Goal: Task Accomplishment & Management: Complete application form

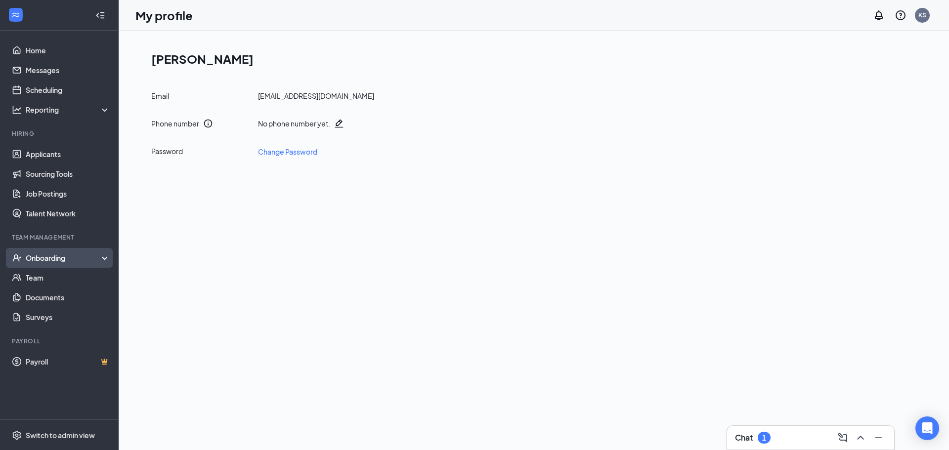
click at [62, 259] on div "Onboarding" at bounding box center [64, 258] width 76 height 10
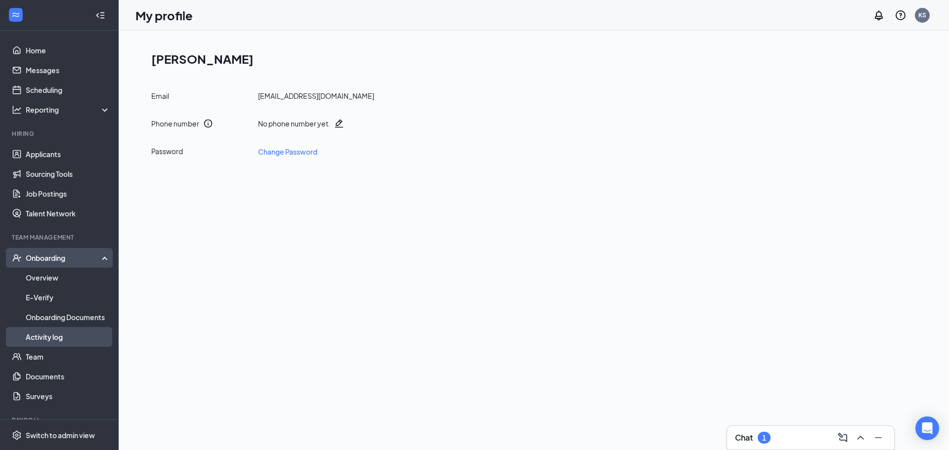
click at [50, 337] on link "Activity log" at bounding box center [68, 337] width 85 height 20
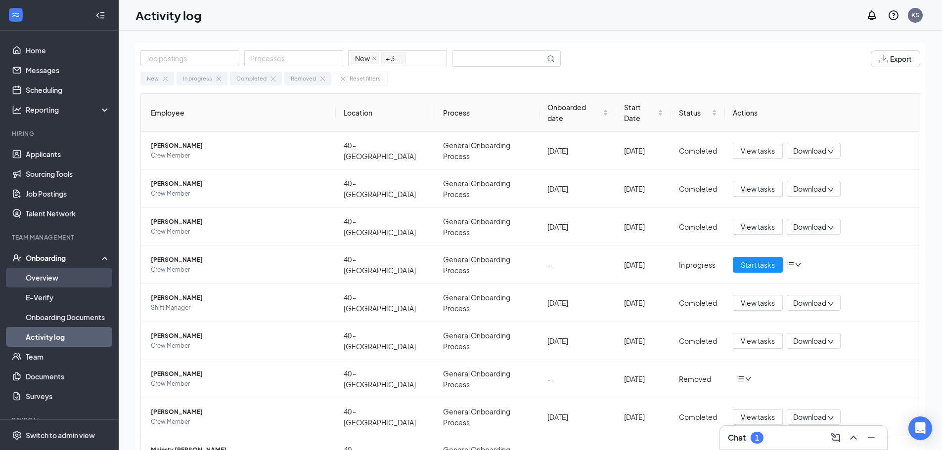
click at [49, 280] on link "Overview" at bounding box center [68, 278] width 85 height 20
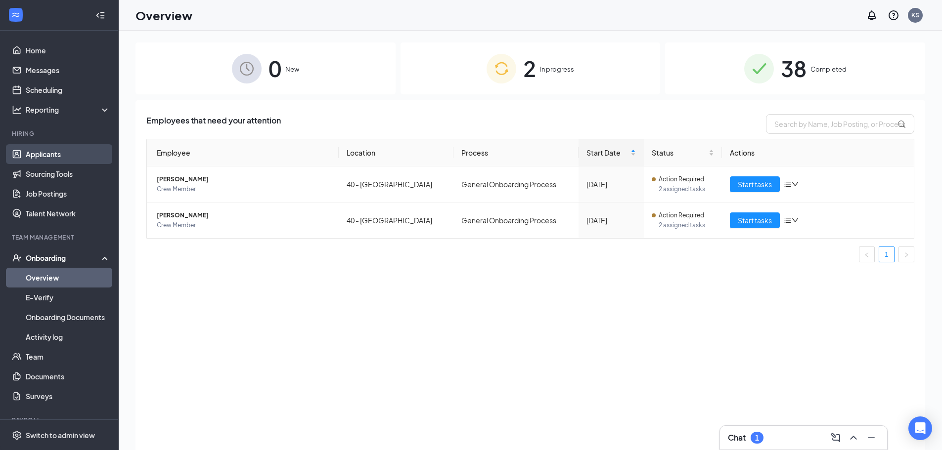
click at [68, 157] on link "Applicants" at bounding box center [68, 154] width 85 height 20
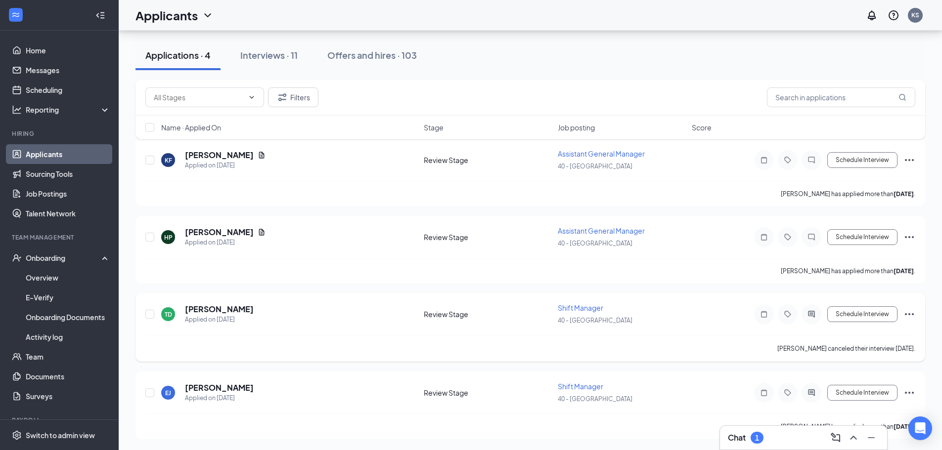
scroll to position [53, 0]
click at [261, 51] on div "Interviews · 11" at bounding box center [268, 55] width 57 height 12
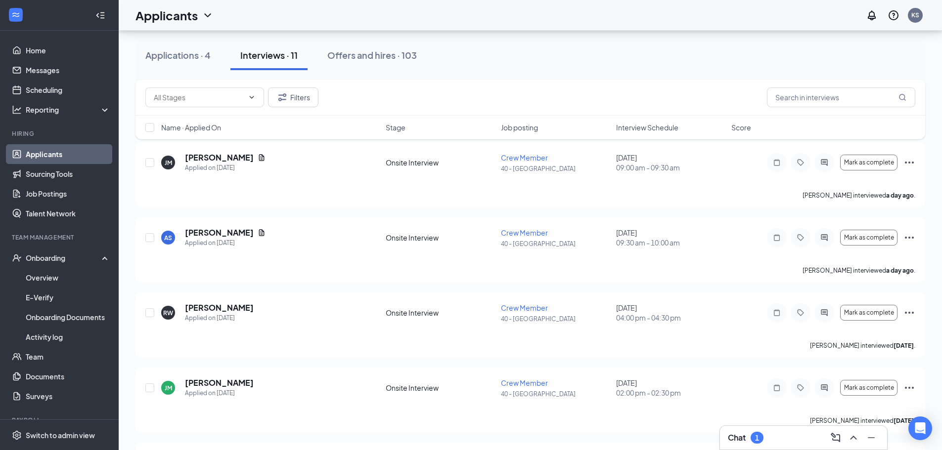
scroll to position [49, 0]
click at [863, 239] on span "Mark as complete" at bounding box center [869, 237] width 50 height 7
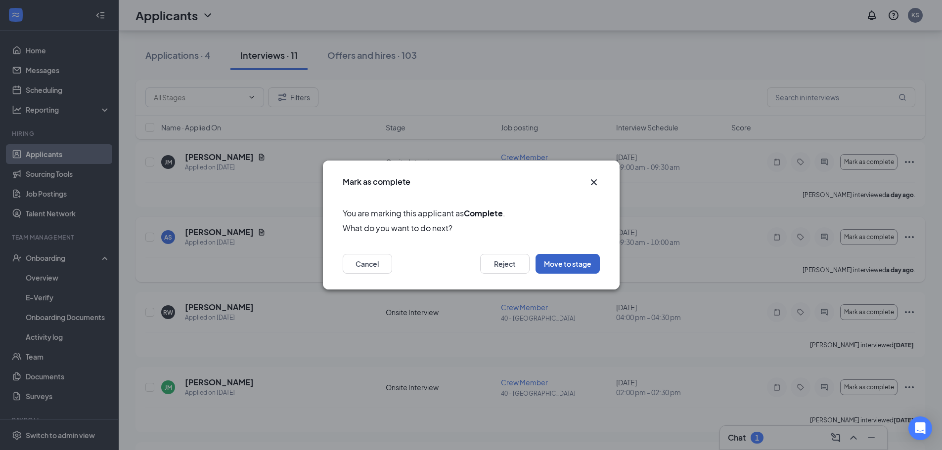
click at [568, 268] on button "Move to stage" at bounding box center [568, 264] width 64 height 20
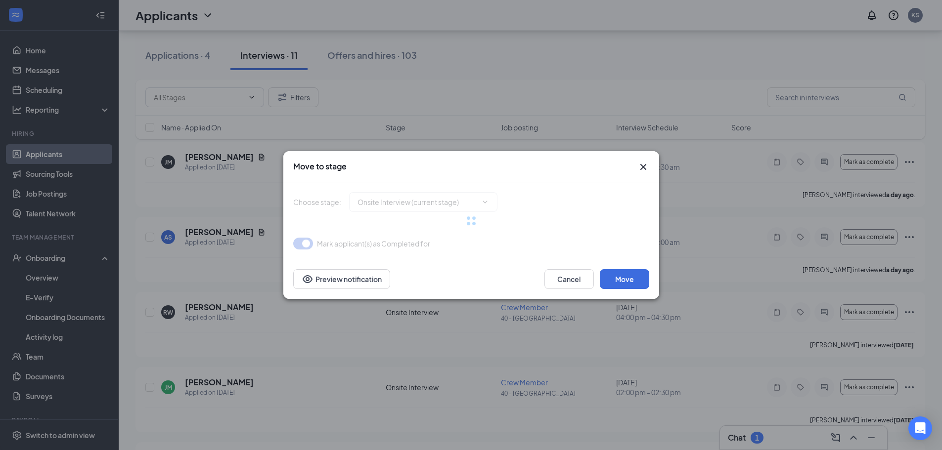
type input "Hiring Complete (final stage)"
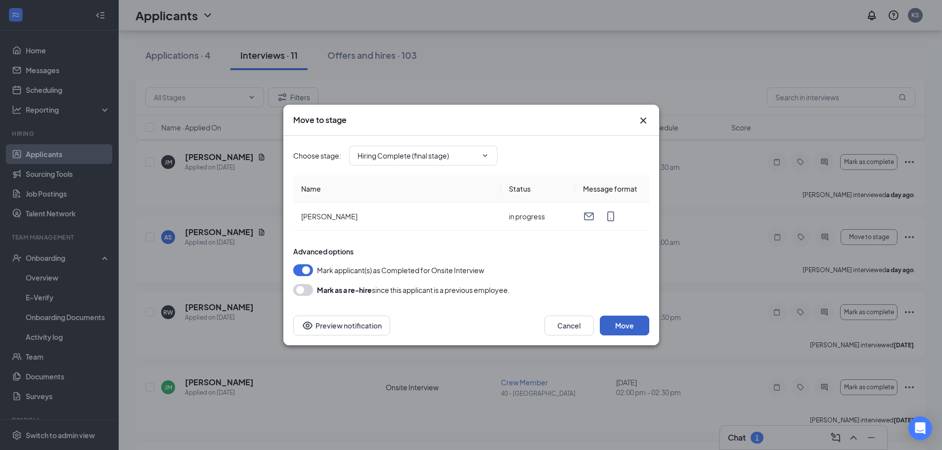
click at [615, 326] on button "Move" at bounding box center [624, 326] width 49 height 20
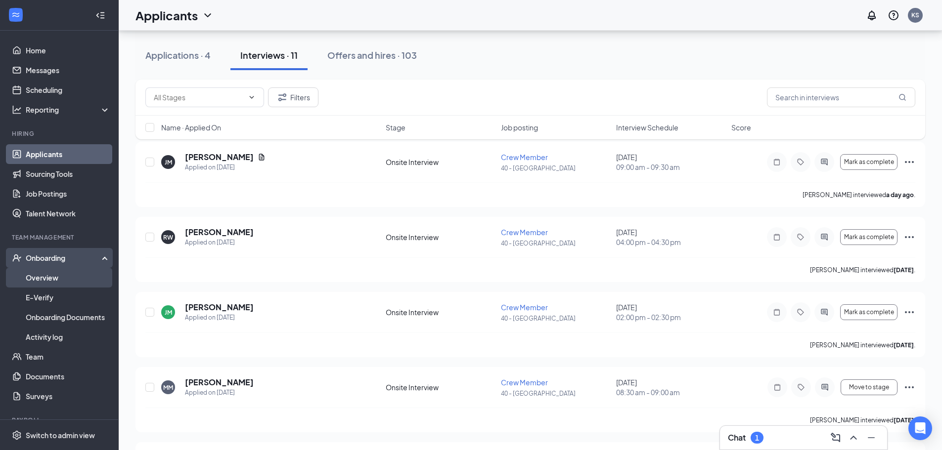
click at [53, 277] on link "Overview" at bounding box center [68, 278] width 85 height 20
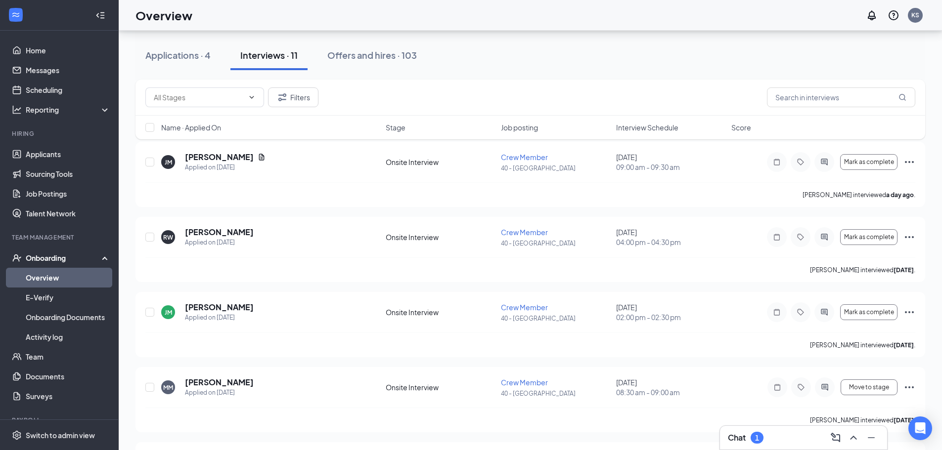
scroll to position [45, 0]
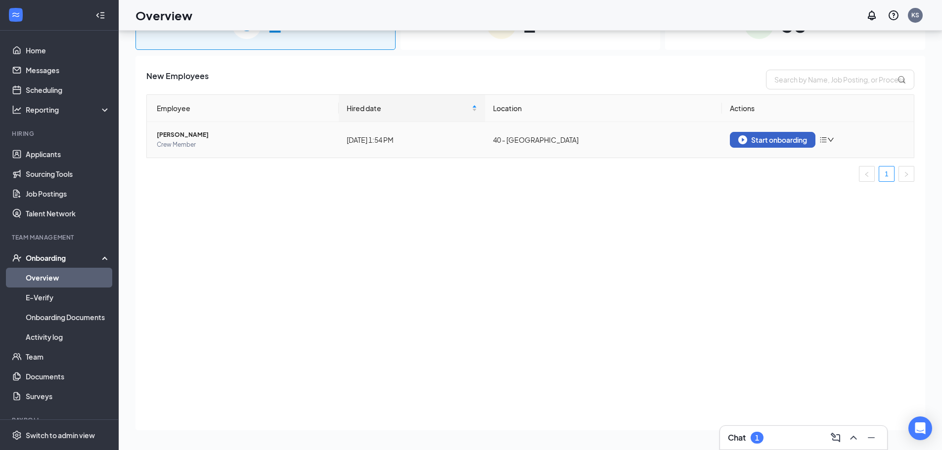
click at [750, 143] on div "Start onboarding" at bounding box center [772, 139] width 69 height 9
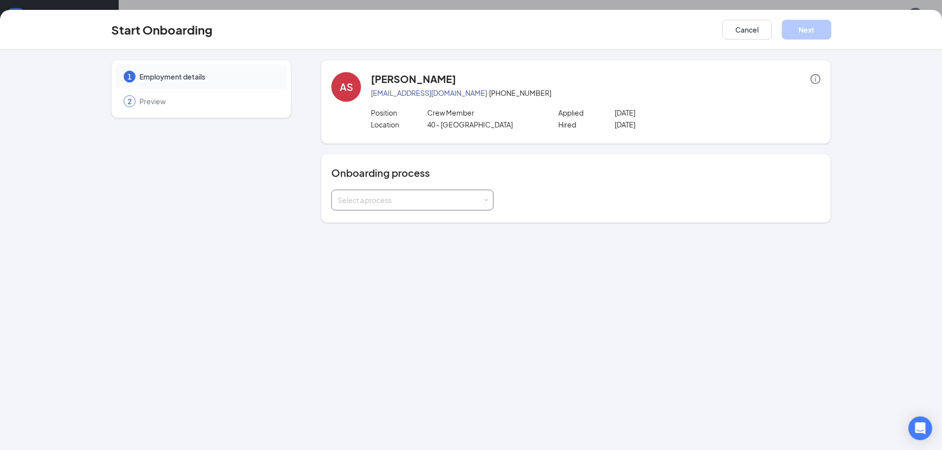
click at [438, 203] on div "Select a process" at bounding box center [410, 200] width 145 height 10
click at [417, 222] on span "General Onboarding Process" at bounding box center [382, 221] width 95 height 9
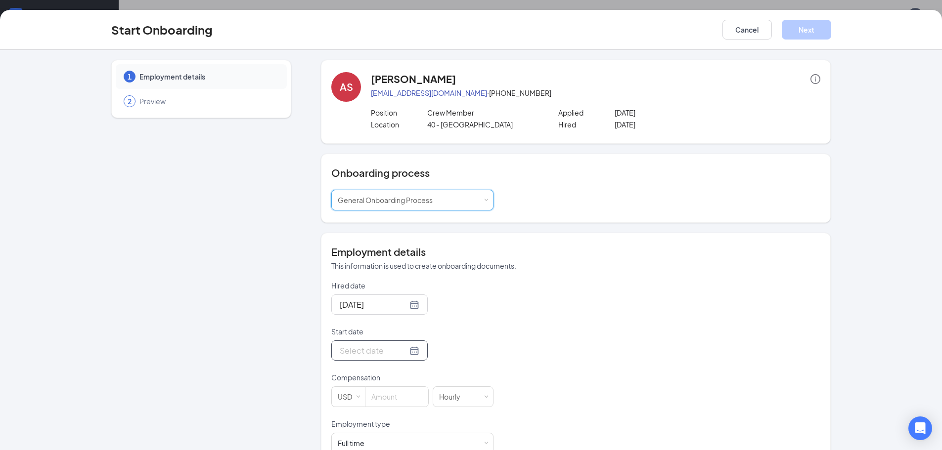
click at [403, 351] on div at bounding box center [380, 351] width 80 height 12
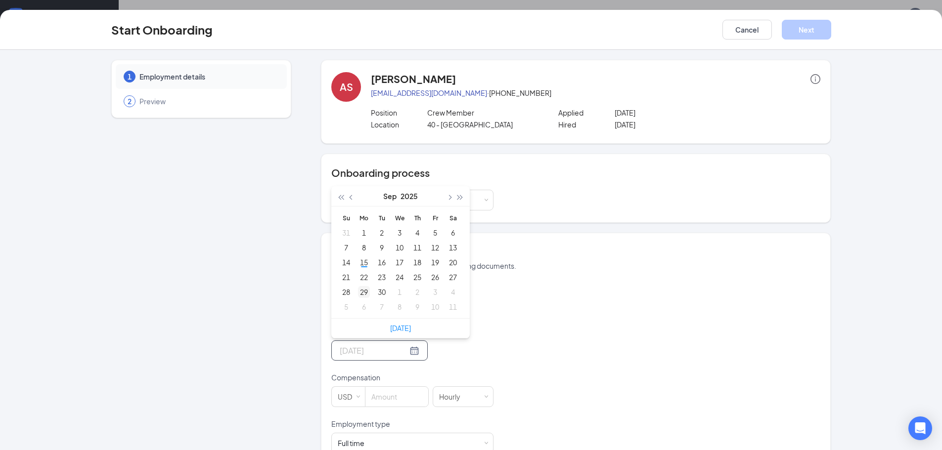
type input "[DATE]"
click at [360, 290] on div "29" at bounding box center [364, 292] width 12 height 12
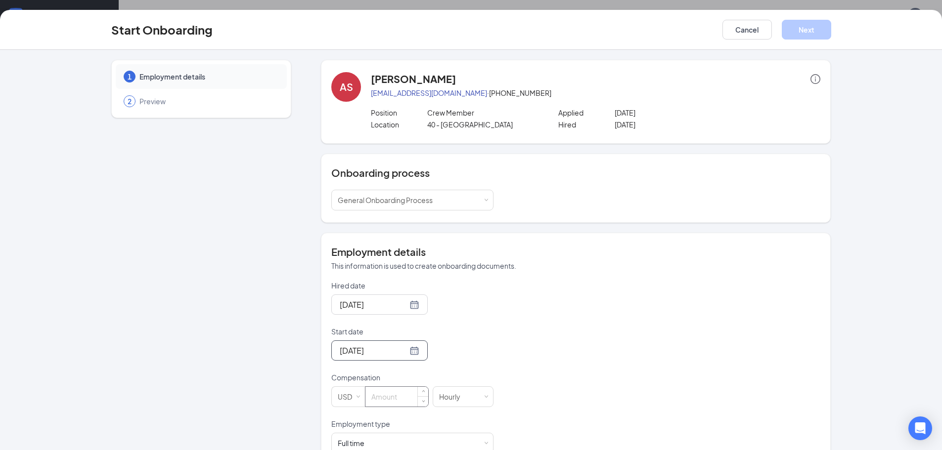
click at [397, 397] on input at bounding box center [396, 397] width 63 height 20
type input "13"
click at [583, 368] on div "Hired date [DATE] Start date [DATE] [DATE] Su Mo Tu We Th Fr Sa 31 1 2 3 4 5 6 …" at bounding box center [575, 367] width 489 height 173
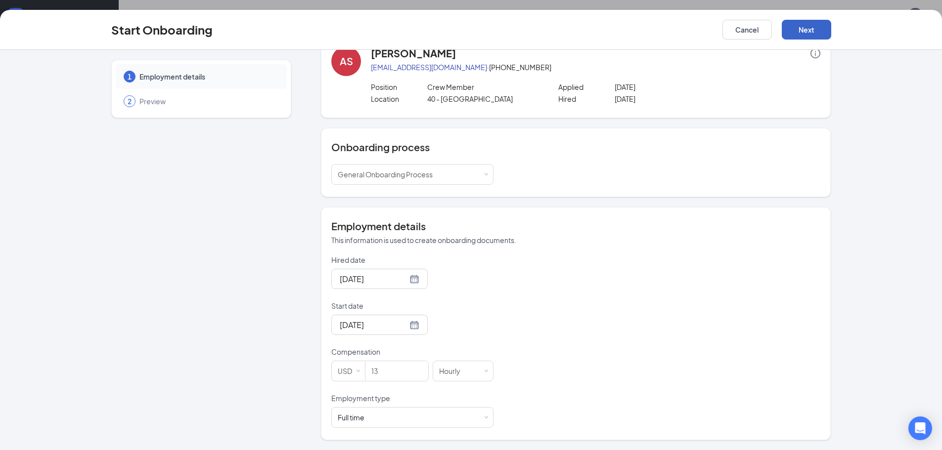
click at [798, 30] on button "Next" at bounding box center [806, 30] width 49 height 20
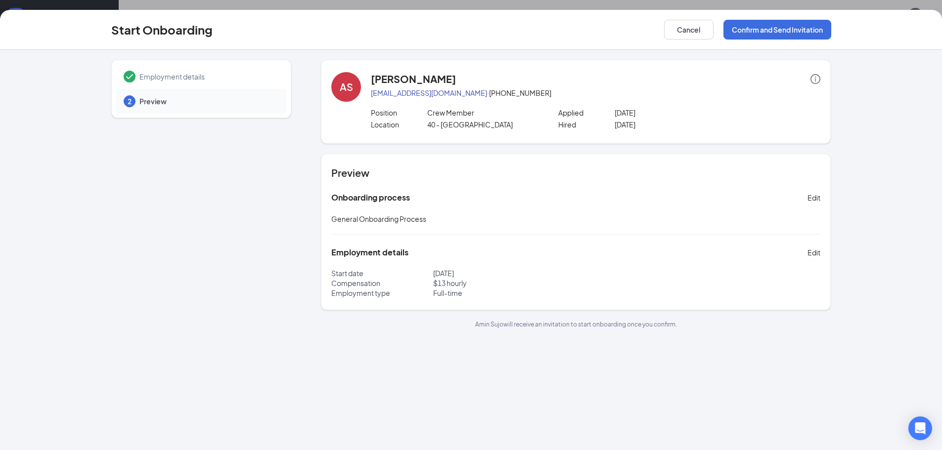
scroll to position [0, 0]
click at [790, 21] on button "Confirm and Send Invitation" at bounding box center [777, 30] width 108 height 20
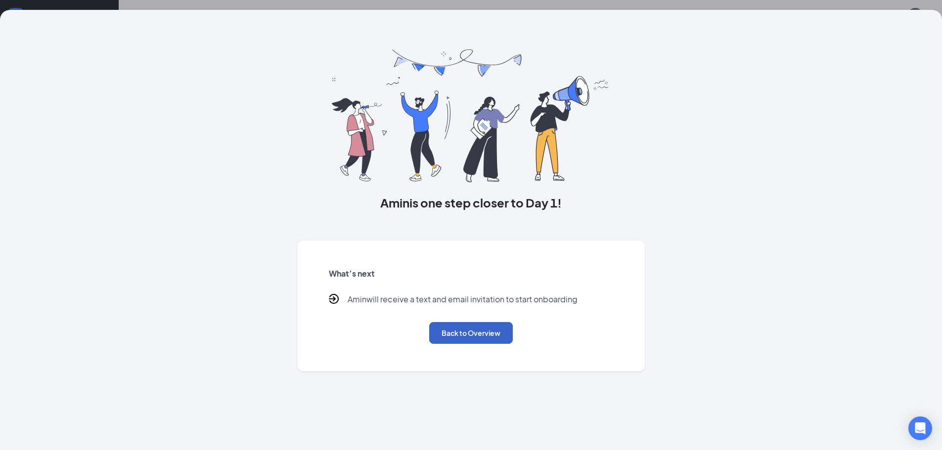
click at [482, 337] on button "Back to Overview" at bounding box center [471, 333] width 84 height 22
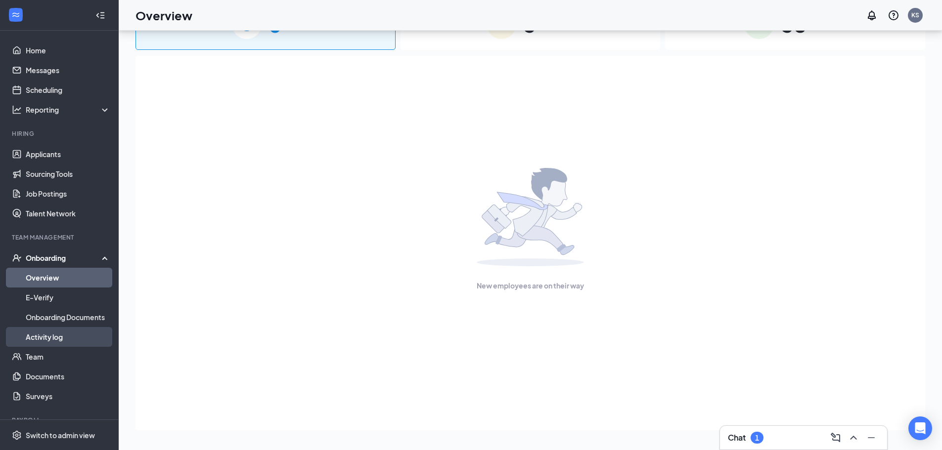
click at [68, 336] on link "Activity log" at bounding box center [68, 337] width 85 height 20
